Goal: Book appointment/travel/reservation

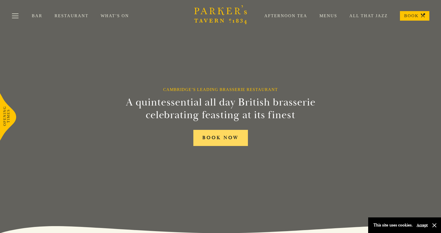
click at [220, 139] on link "BOOK NOW" at bounding box center [220, 138] width 55 height 16
click at [39, 18] on link "Bar" at bounding box center [43, 15] width 23 height 5
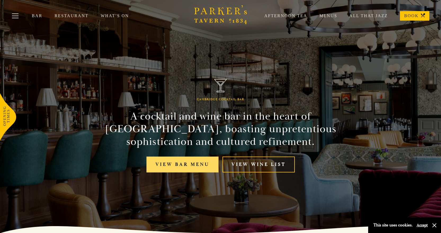
click at [198, 161] on link "View bar menu" at bounding box center [182, 165] width 72 height 16
click at [62, 15] on link "Restaurant" at bounding box center [78, 15] width 46 height 5
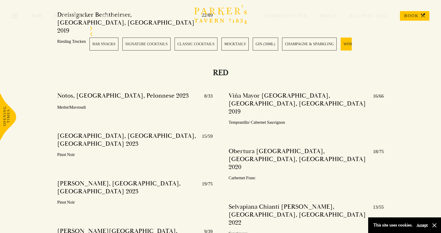
scroll to position [1693, 0]
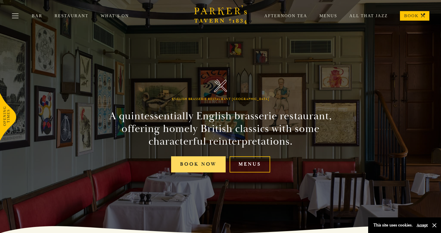
click at [214, 167] on link "Book Now" at bounding box center [198, 164] width 55 height 16
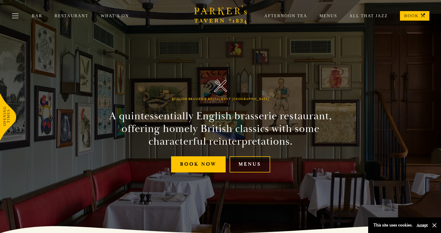
click at [235, 164] on link "Menus" at bounding box center [249, 164] width 40 height 16
